Goal: Transaction & Acquisition: Purchase product/service

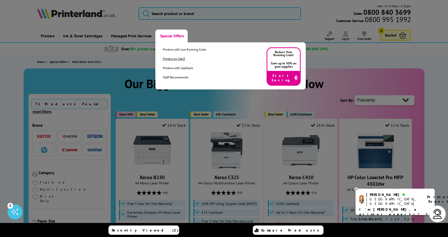
click at [172, 59] on link "Printers on SALE" at bounding box center [184, 59] width 43 height 4
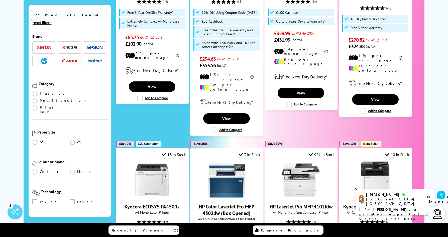
scroll to position [209, 0]
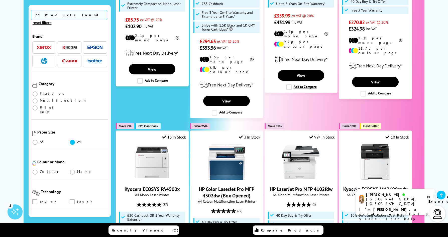
click at [71, 140] on span at bounding box center [72, 142] width 5 height 5
click at [77, 140] on input "radio" at bounding box center [77, 140] width 0 height 0
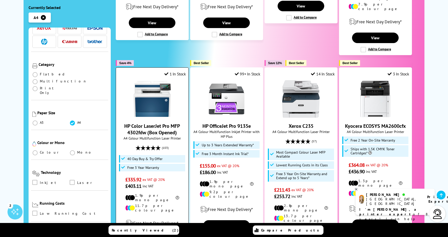
scroll to position [493, 0]
